Goal: Check status: Check status

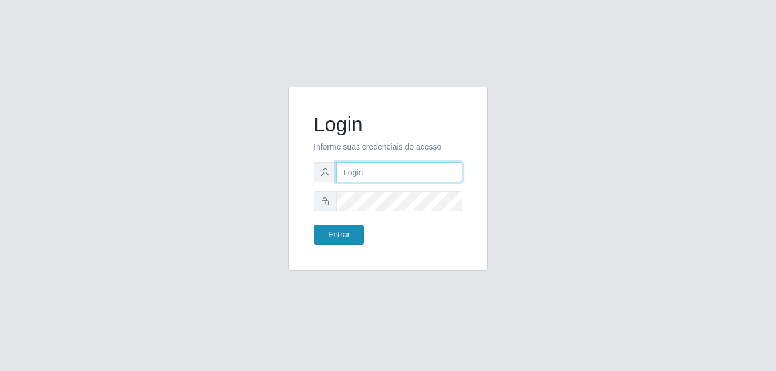
type input "heloisa@bessa"
click at [333, 233] on button "Entrar" at bounding box center [339, 235] width 50 height 20
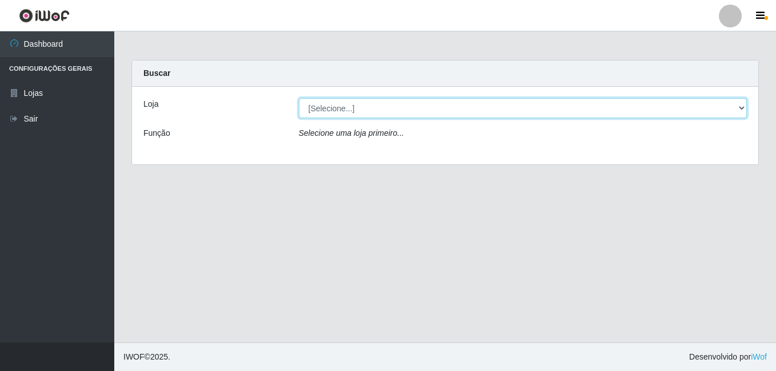
click at [331, 111] on select "[Selecione...] Bemais Supermercados - B9 Bessa" at bounding box center [523, 108] width 448 height 20
select select "410"
click at [299, 98] on select "[Selecione...] Bemais Supermercados - B9 Bessa" at bounding box center [523, 108] width 448 height 20
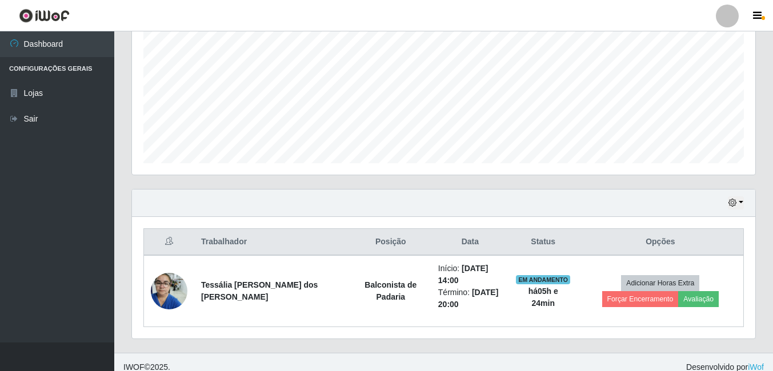
scroll to position [255, 0]
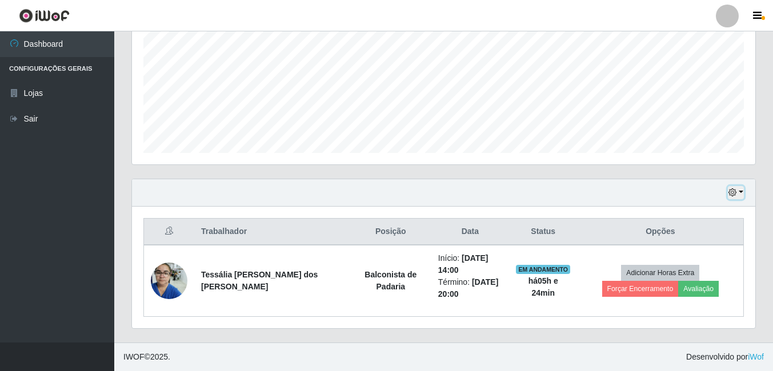
click at [735, 191] on icon "button" at bounding box center [732, 193] width 8 height 8
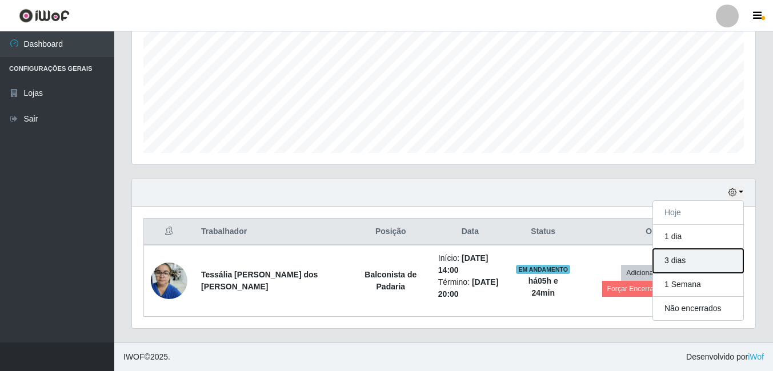
click at [700, 257] on button "3 dias" at bounding box center [698, 261] width 90 height 24
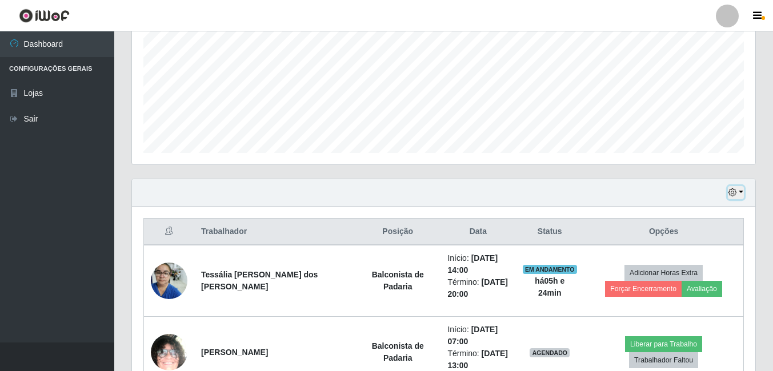
click at [730, 193] on icon "button" at bounding box center [732, 193] width 8 height 8
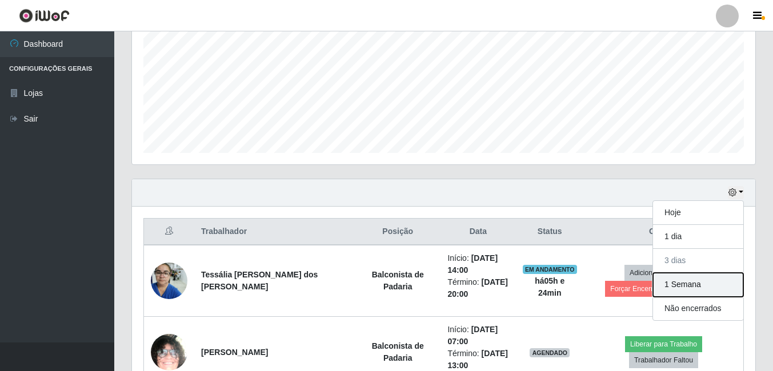
click at [693, 284] on button "1 Semana" at bounding box center [698, 285] width 90 height 24
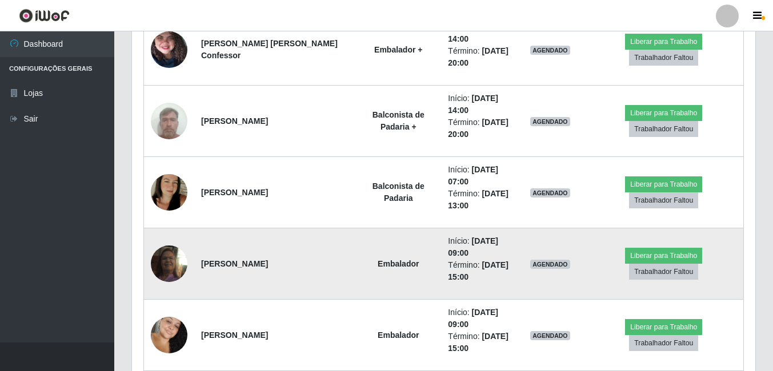
scroll to position [1912, 0]
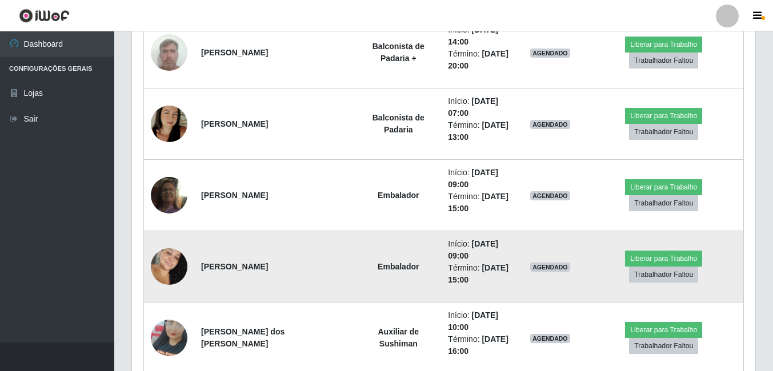
click at [169, 263] on img at bounding box center [169, 267] width 37 height 56
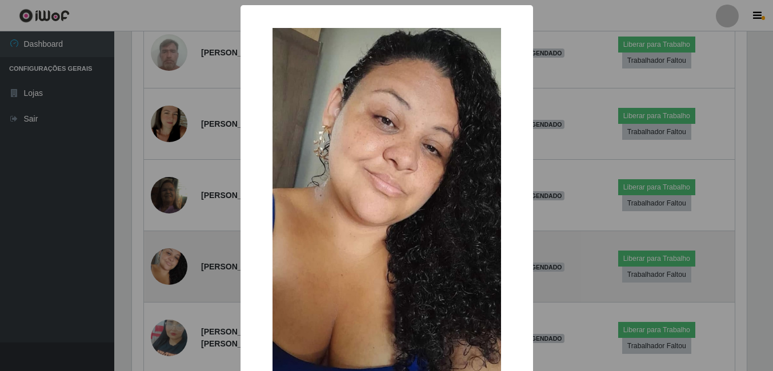
scroll to position [237, 618]
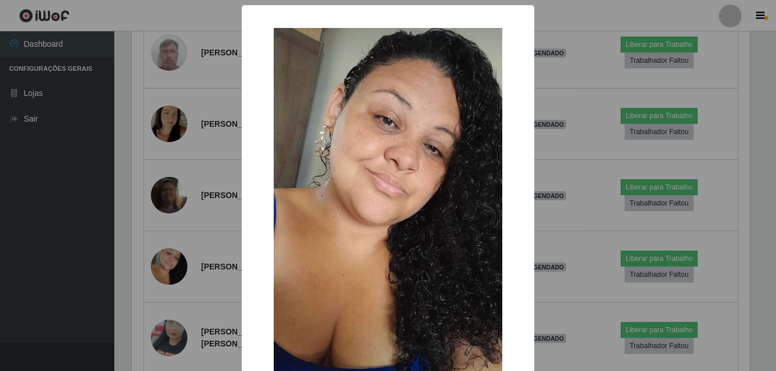
click at [93, 249] on div "× OK Cancel" at bounding box center [388, 185] width 776 height 371
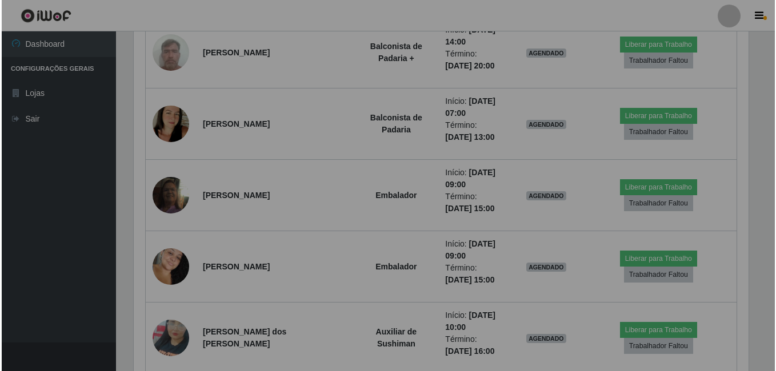
scroll to position [237, 623]
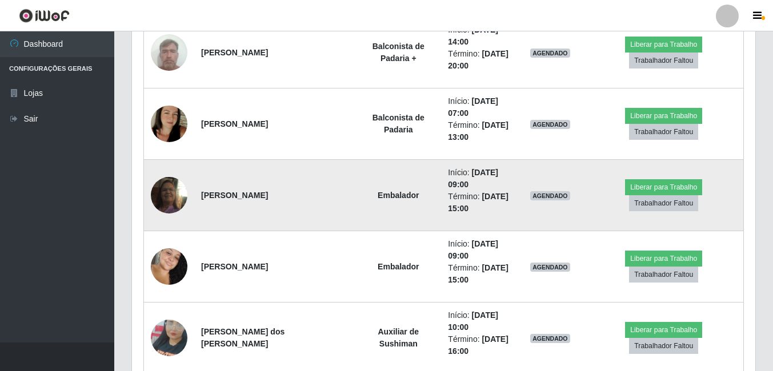
click at [165, 188] on img at bounding box center [169, 195] width 37 height 65
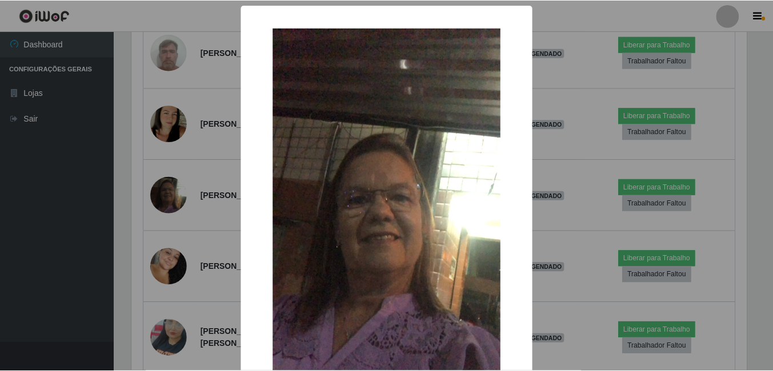
scroll to position [237, 618]
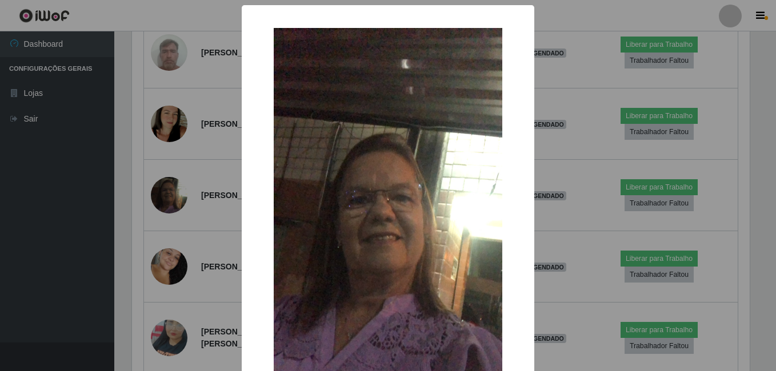
click at [91, 241] on div "× OK Cancel" at bounding box center [388, 185] width 776 height 371
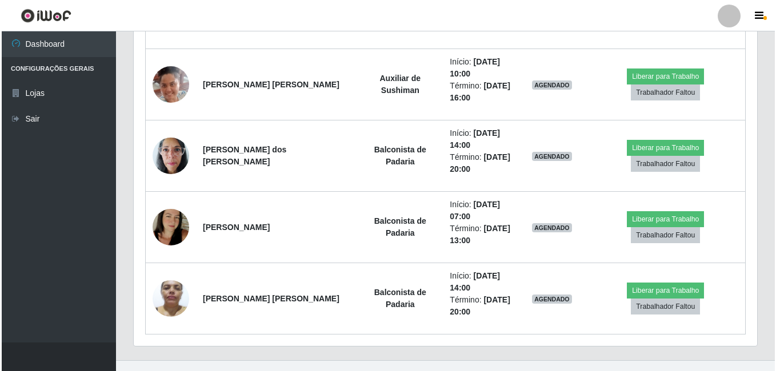
scroll to position [2684, 0]
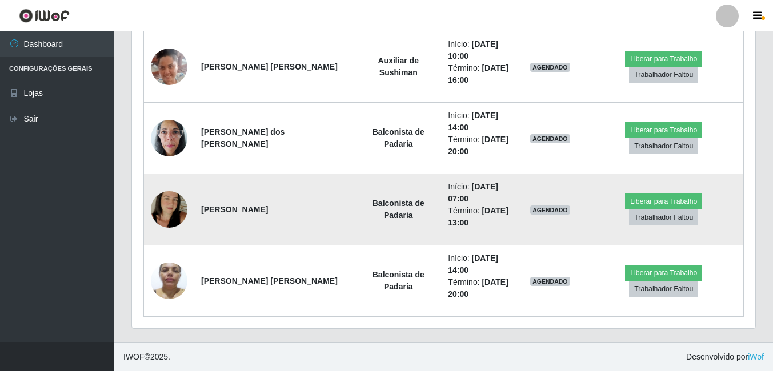
click at [162, 205] on img at bounding box center [169, 209] width 37 height 65
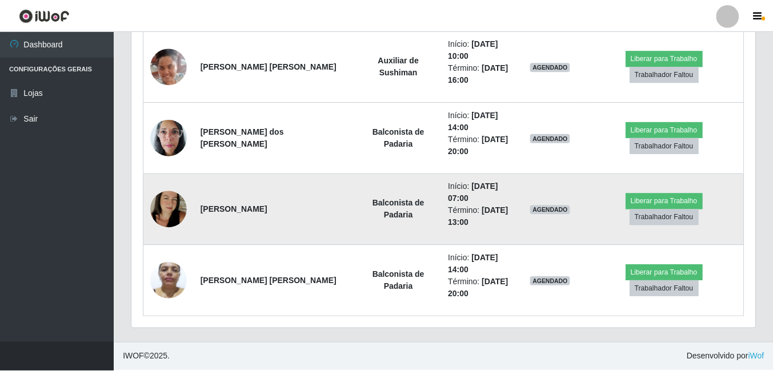
scroll to position [237, 618]
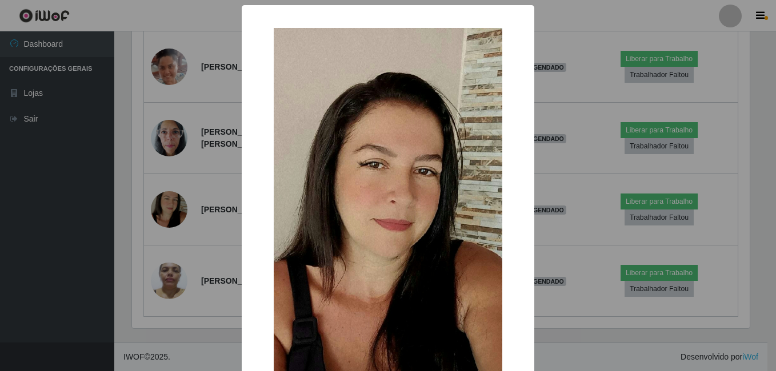
click at [84, 247] on div "× OK Cancel" at bounding box center [388, 185] width 776 height 371
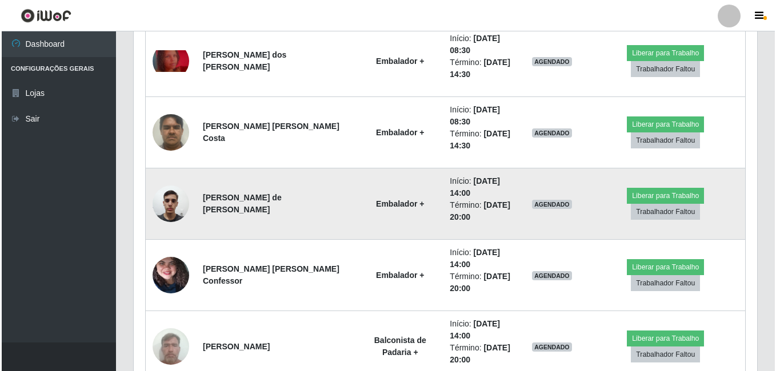
scroll to position [1598, 0]
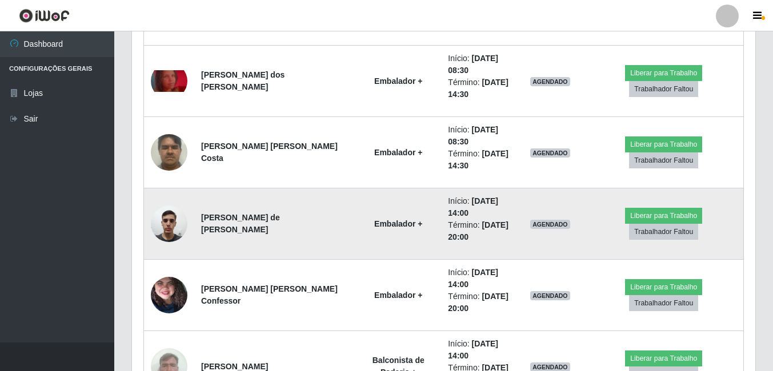
click at [171, 219] on img at bounding box center [169, 223] width 37 height 49
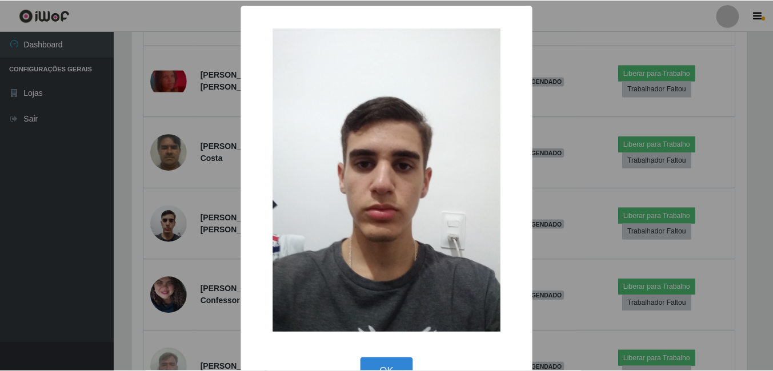
scroll to position [237, 618]
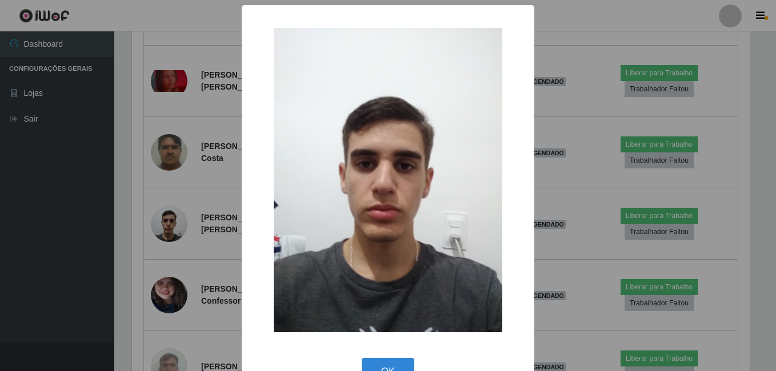
click at [85, 233] on div "× OK Cancel" at bounding box center [388, 185] width 776 height 371
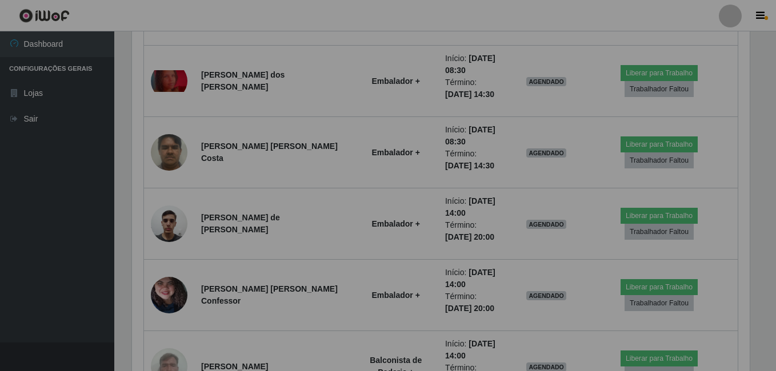
scroll to position [237, 623]
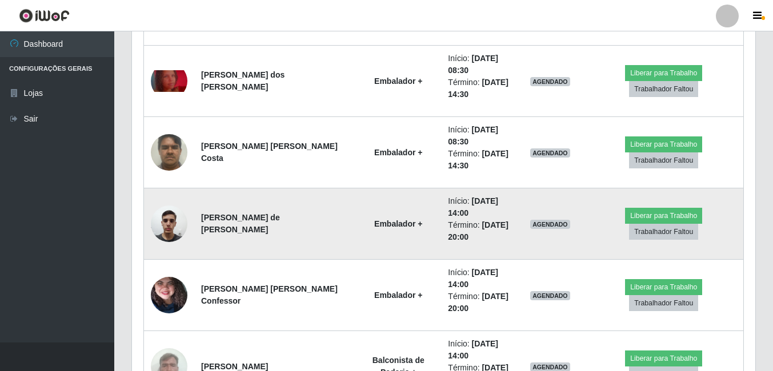
click at [150, 225] on td at bounding box center [169, 224] width 51 height 71
click at [162, 218] on img at bounding box center [169, 223] width 37 height 49
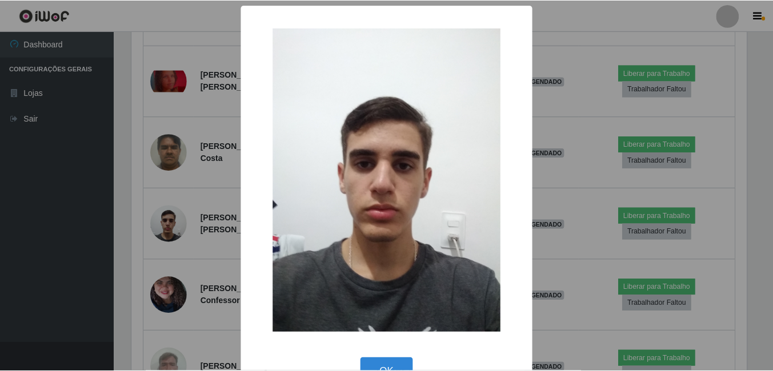
scroll to position [237, 618]
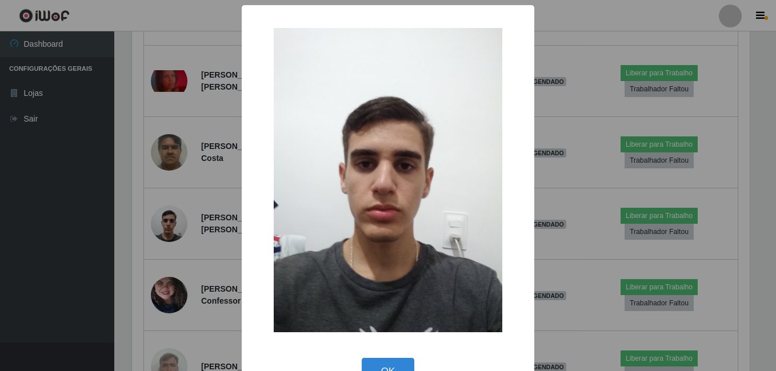
click at [7, 290] on div "× OK Cancel" at bounding box center [388, 185] width 776 height 371
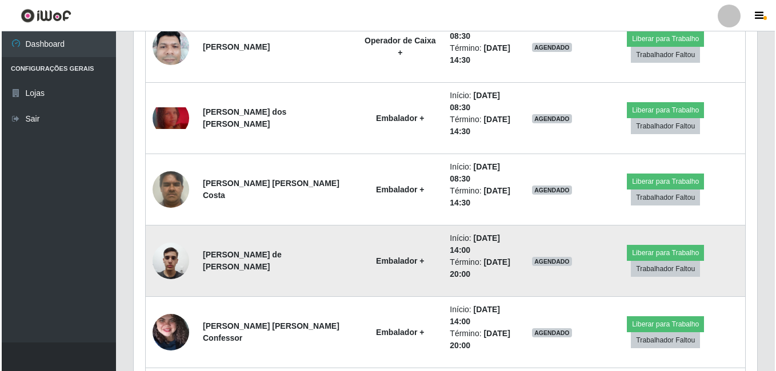
scroll to position [0, 0]
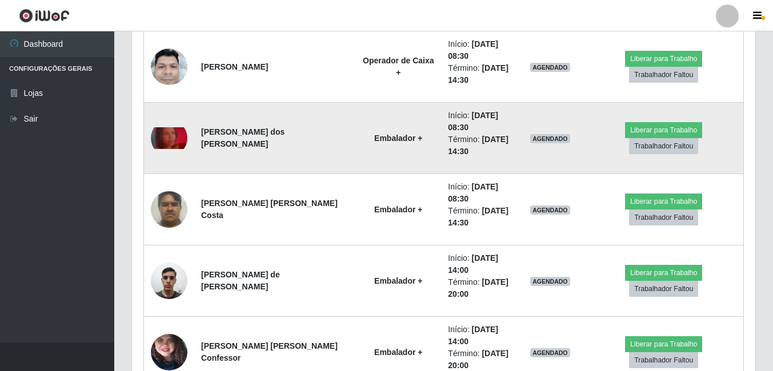
click at [161, 127] on img at bounding box center [169, 138] width 37 height 22
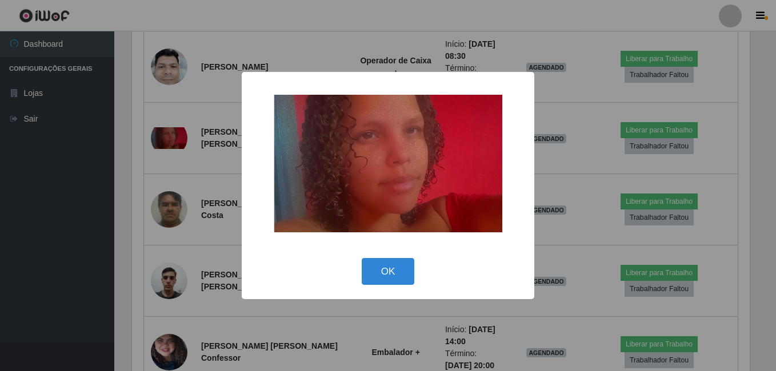
click at [129, 270] on div "× OK Cancel" at bounding box center [388, 185] width 776 height 371
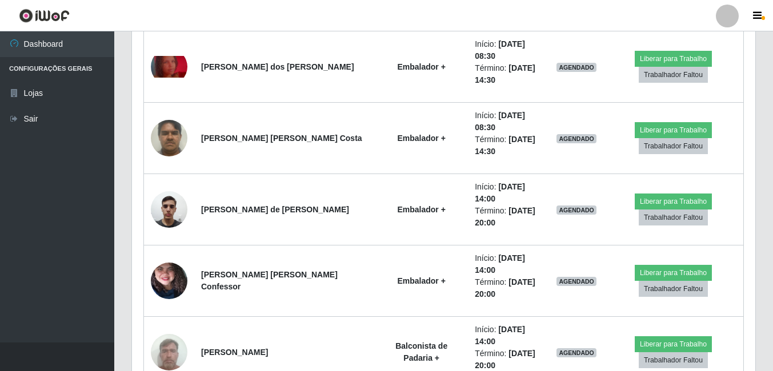
scroll to position [1549, 0]
